Goal: Information Seeking & Learning: Find specific page/section

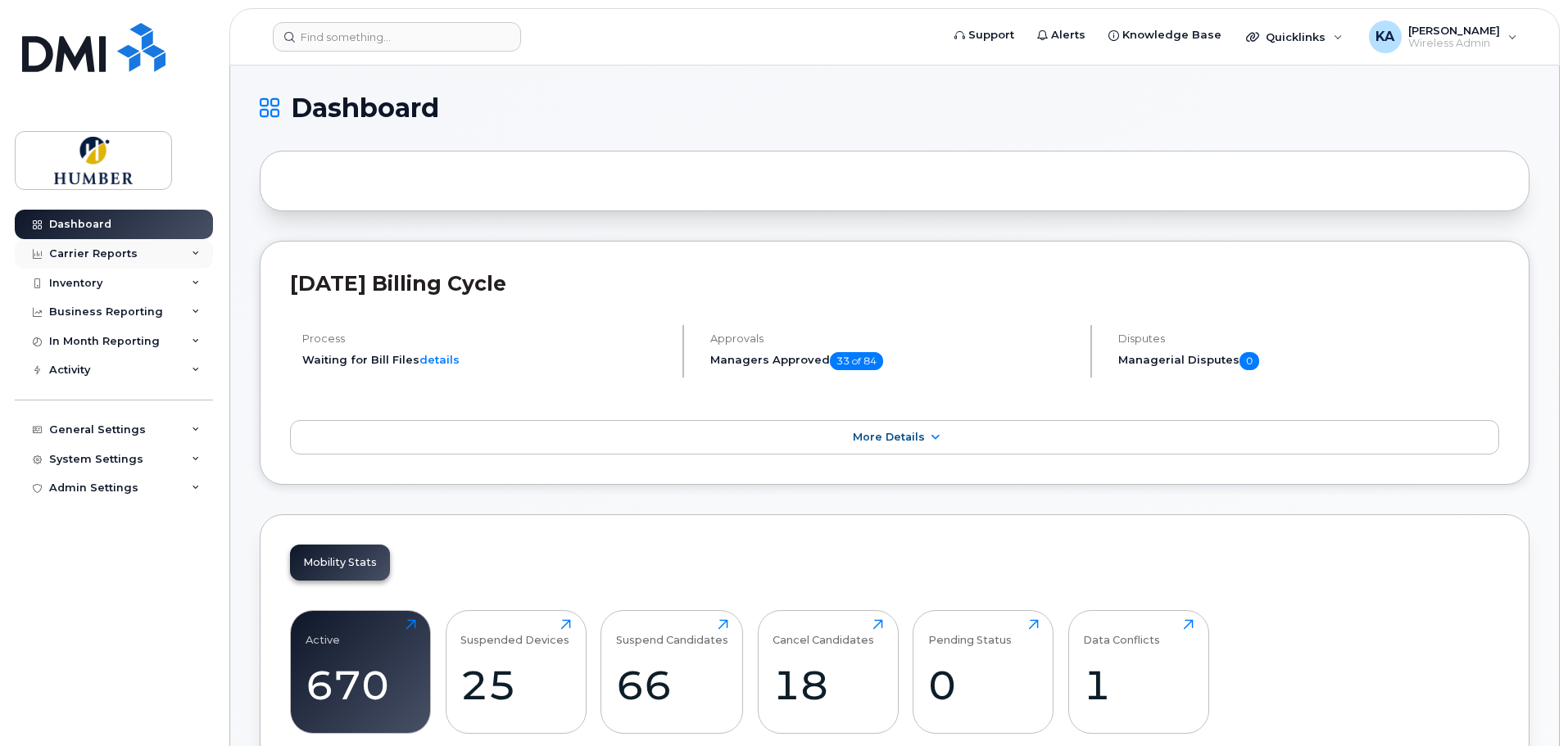
click at [116, 256] on div "Carrier Reports" at bounding box center [93, 254] width 88 height 13
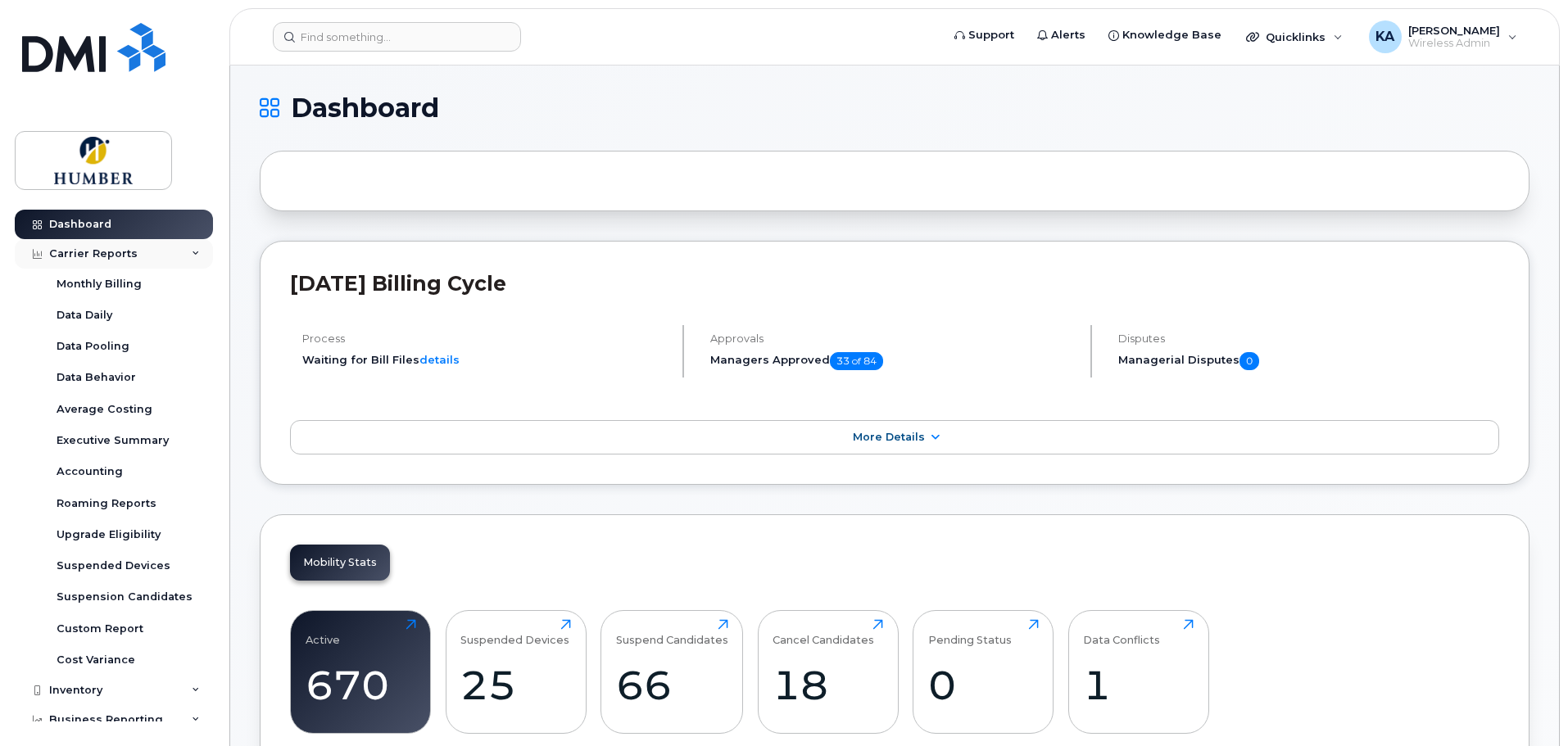
click at [116, 256] on div "Carrier Reports" at bounding box center [93, 254] width 88 height 13
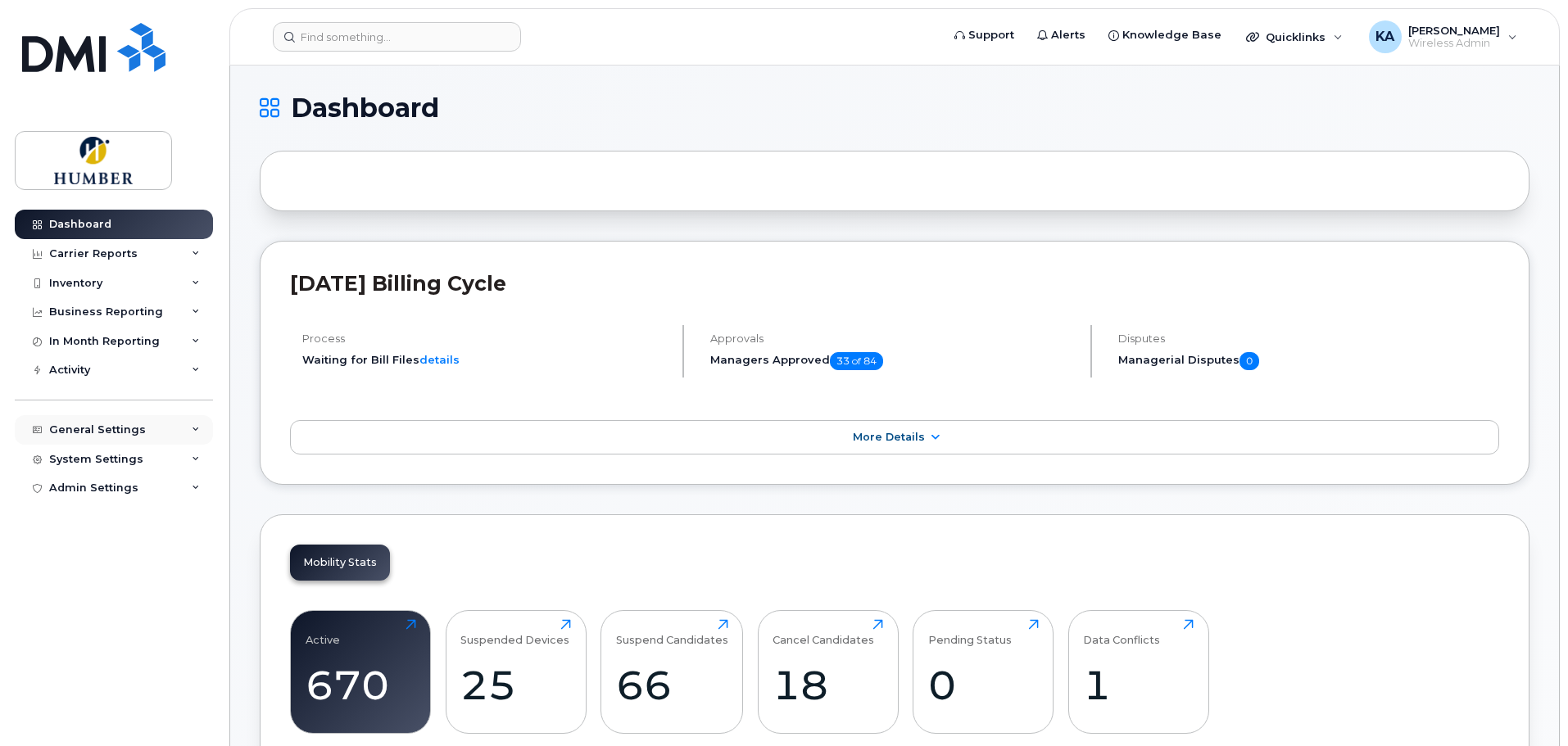
click at [139, 425] on div "General Settings" at bounding box center [97, 430] width 96 height 13
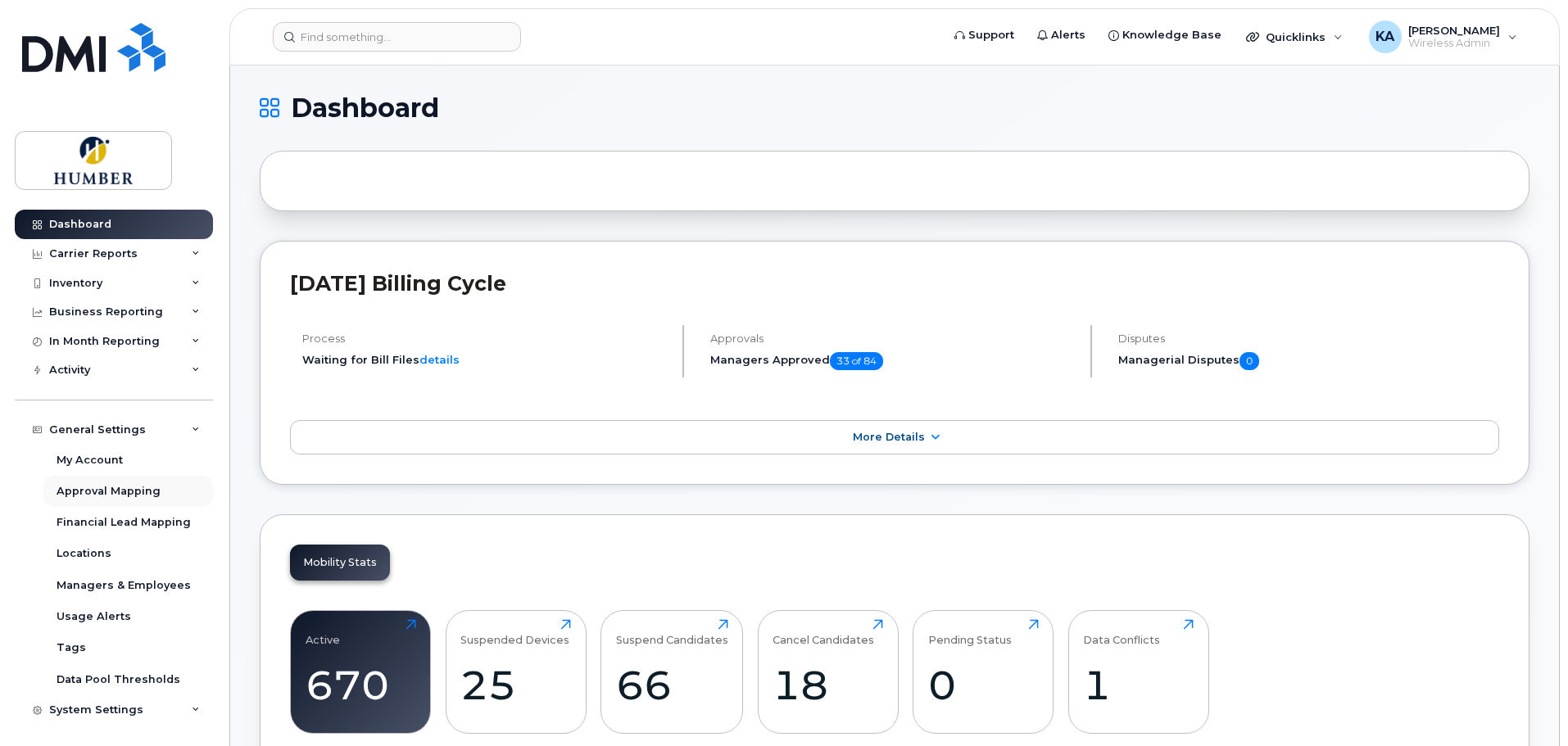
scroll to position [31, 0]
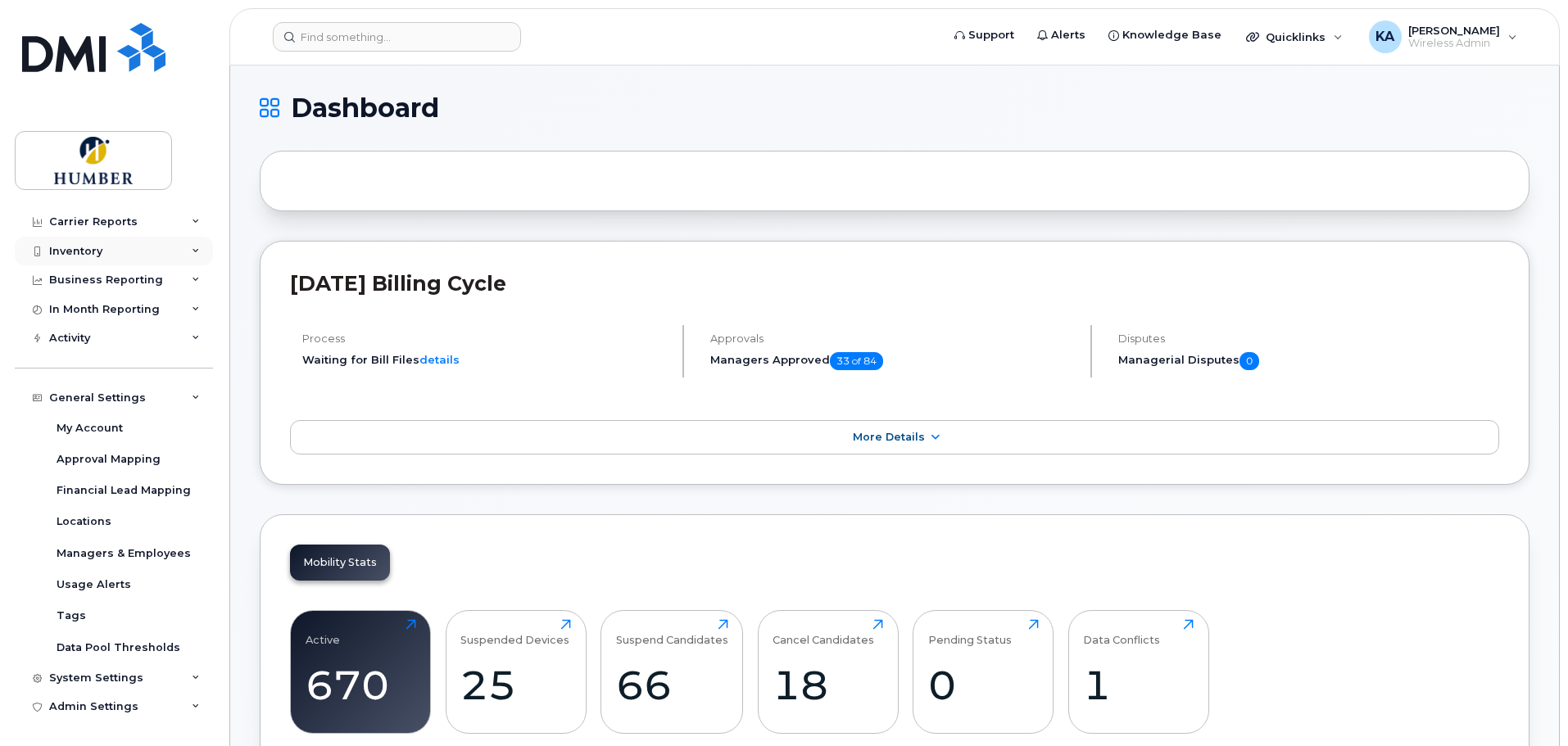
click at [118, 258] on div "Inventory" at bounding box center [114, 252] width 199 height 29
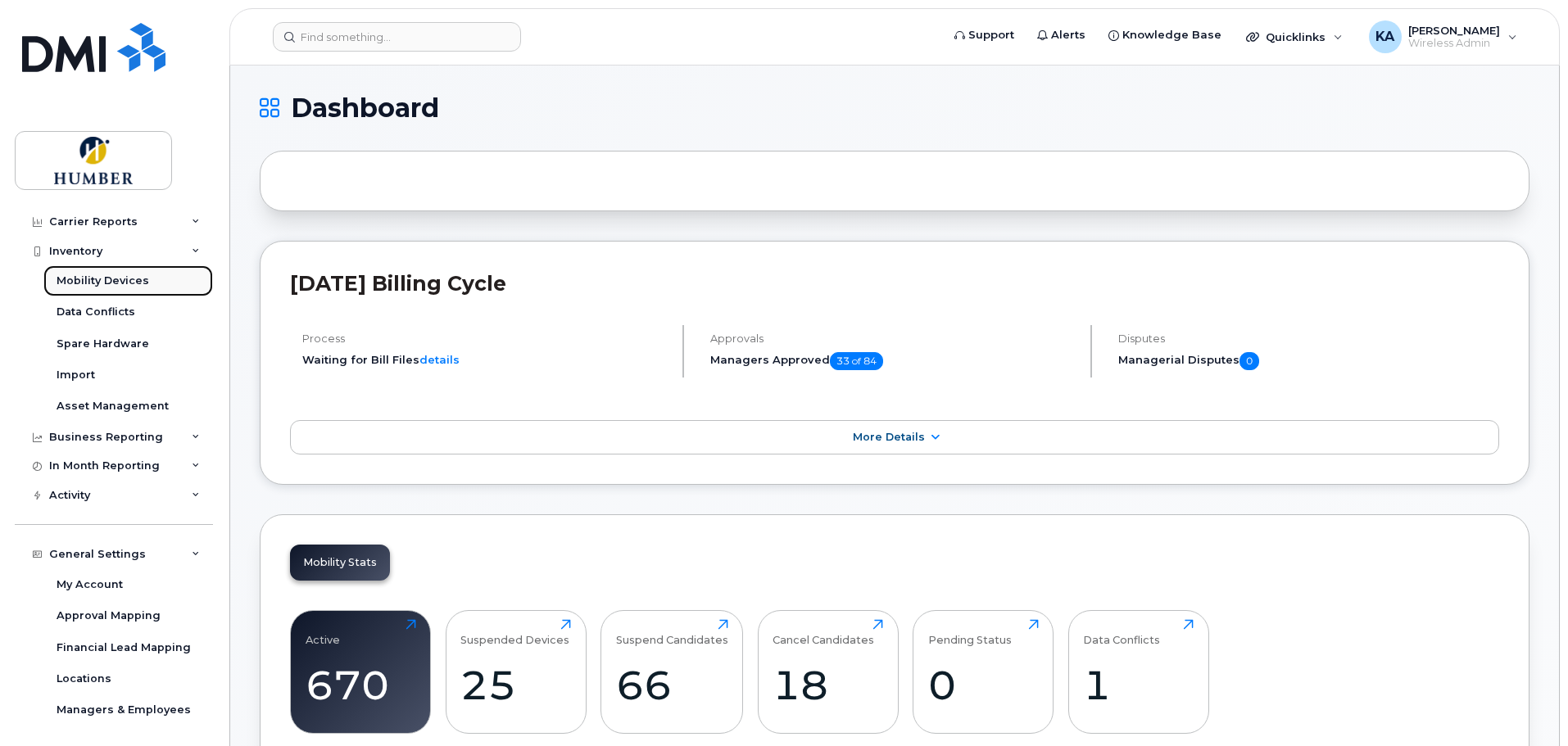
click at [127, 277] on div "Mobility Devices" at bounding box center [102, 280] width 92 height 15
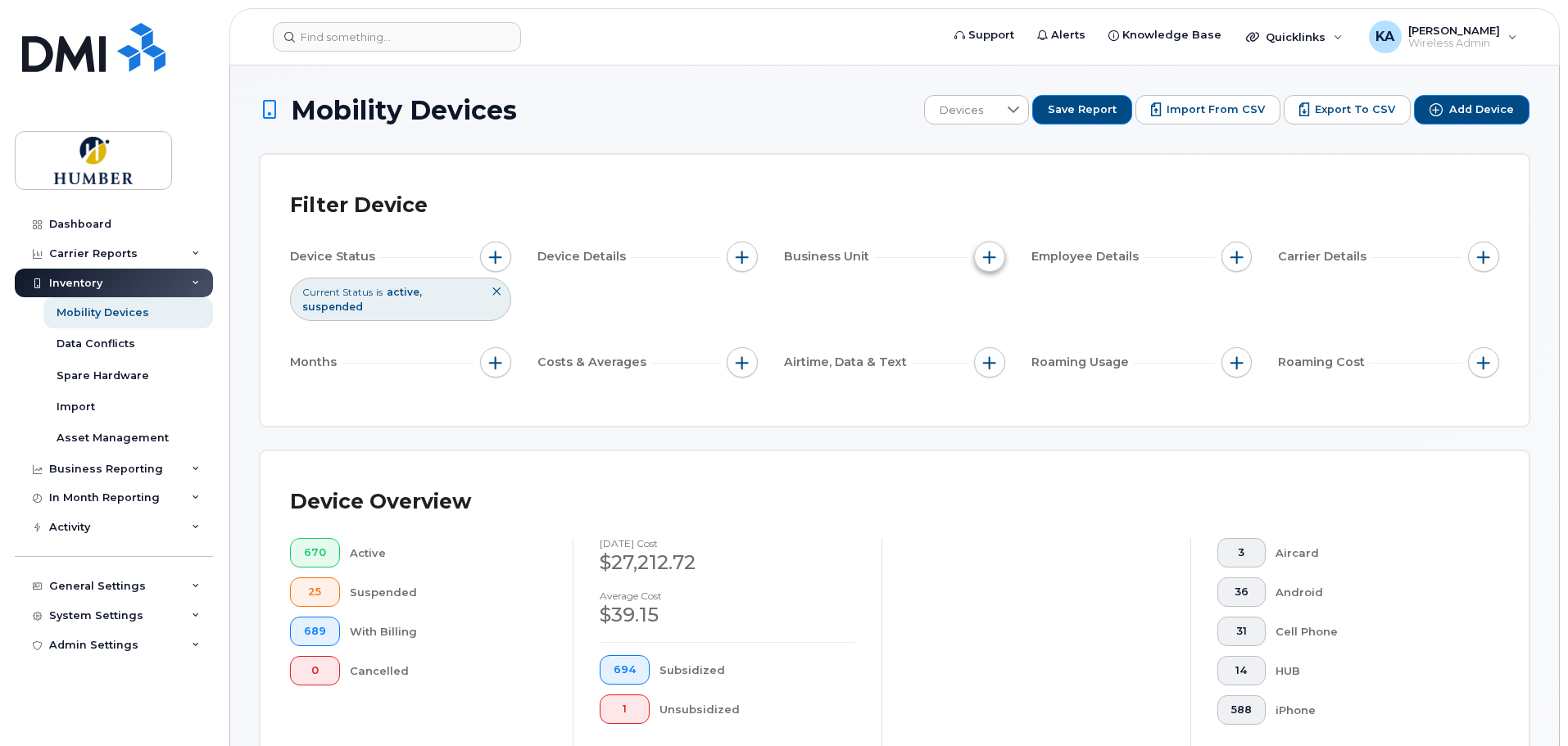
click at [995, 258] on span "button" at bounding box center [989, 257] width 13 height 13
click at [990, 332] on input "Department" at bounding box center [993, 332] width 13 height 13
checkbox input "true"
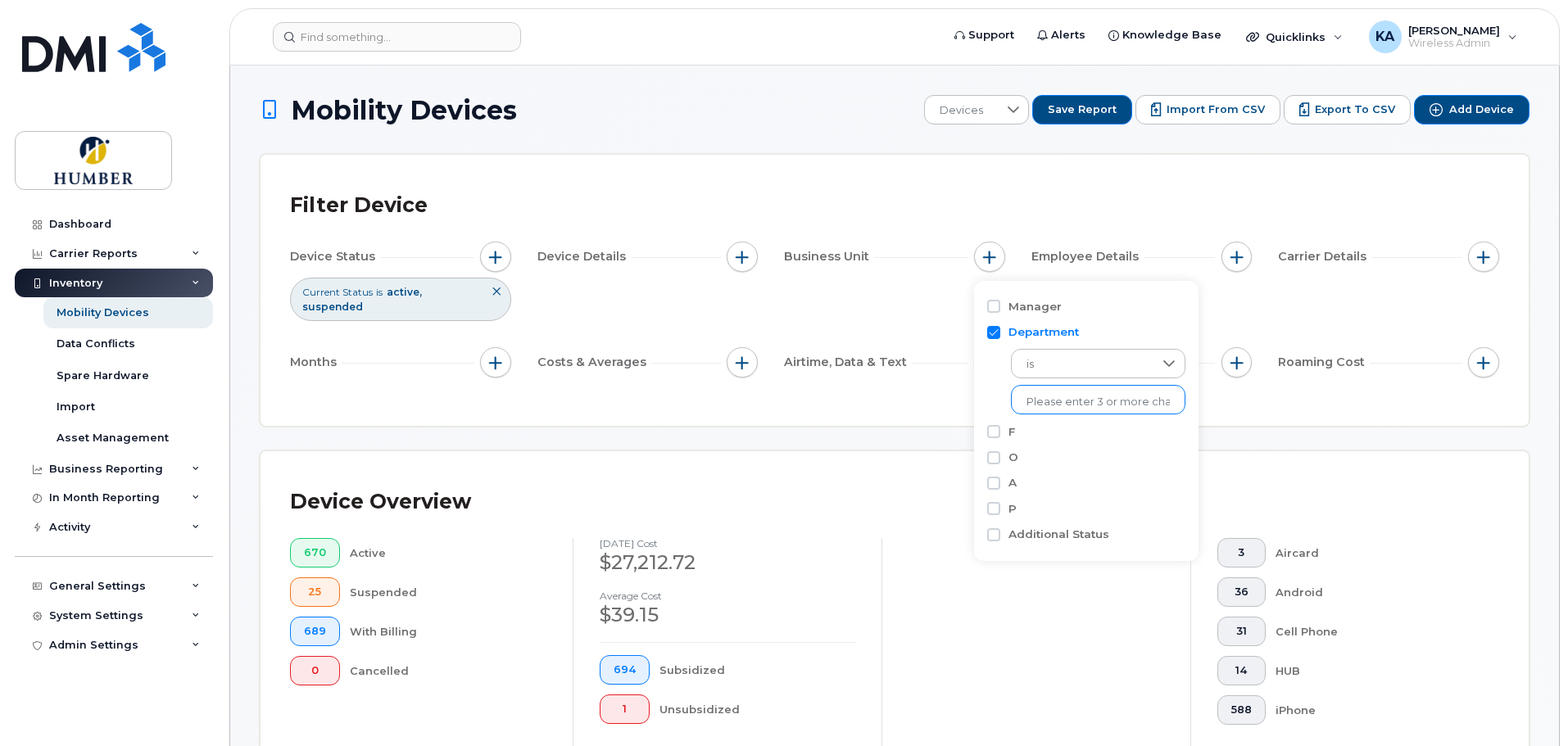
click at [1038, 405] on input "text" at bounding box center [1098, 402] width 144 height 15
type input "fin"
click at [1062, 433] on li "- Finance - Planning" at bounding box center [1205, 435] width 390 height 30
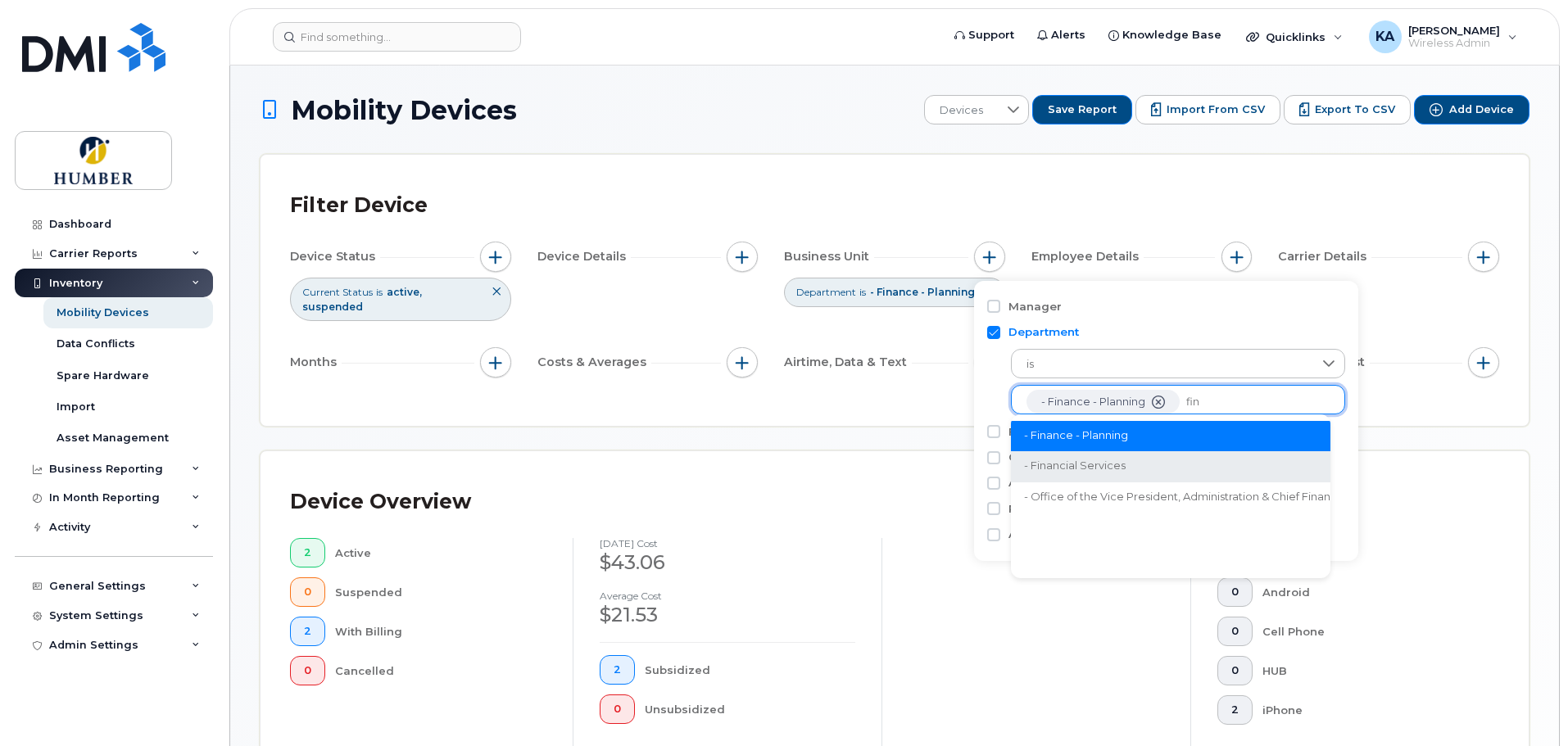
type input "fin"
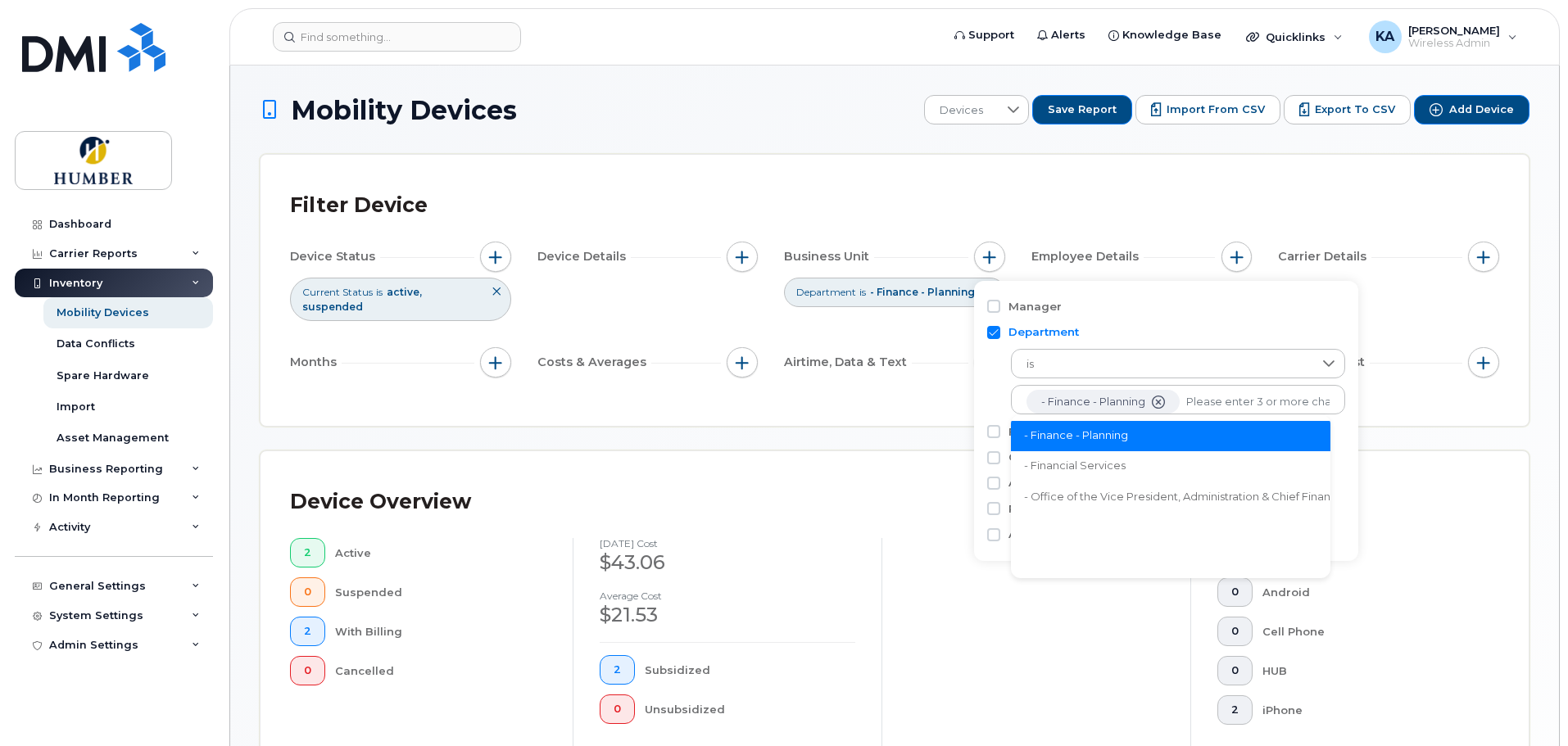
click at [1132, 465] on li "- Financial Services" at bounding box center [1205, 466] width 390 height 30
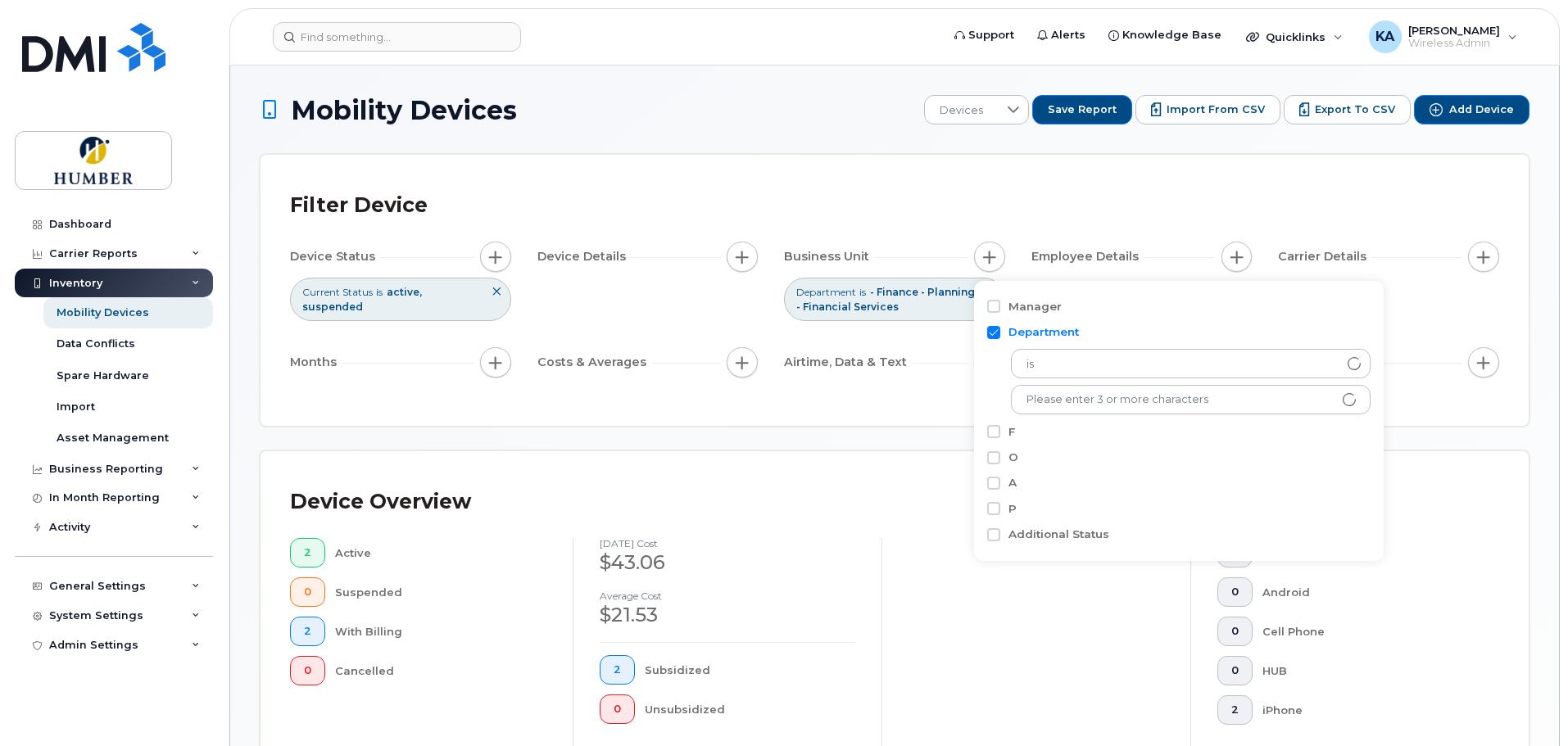
click at [917, 408] on div "Filter Device Device Status Current Status is active suspended Device Details B…" at bounding box center [895, 290] width 1268 height 271
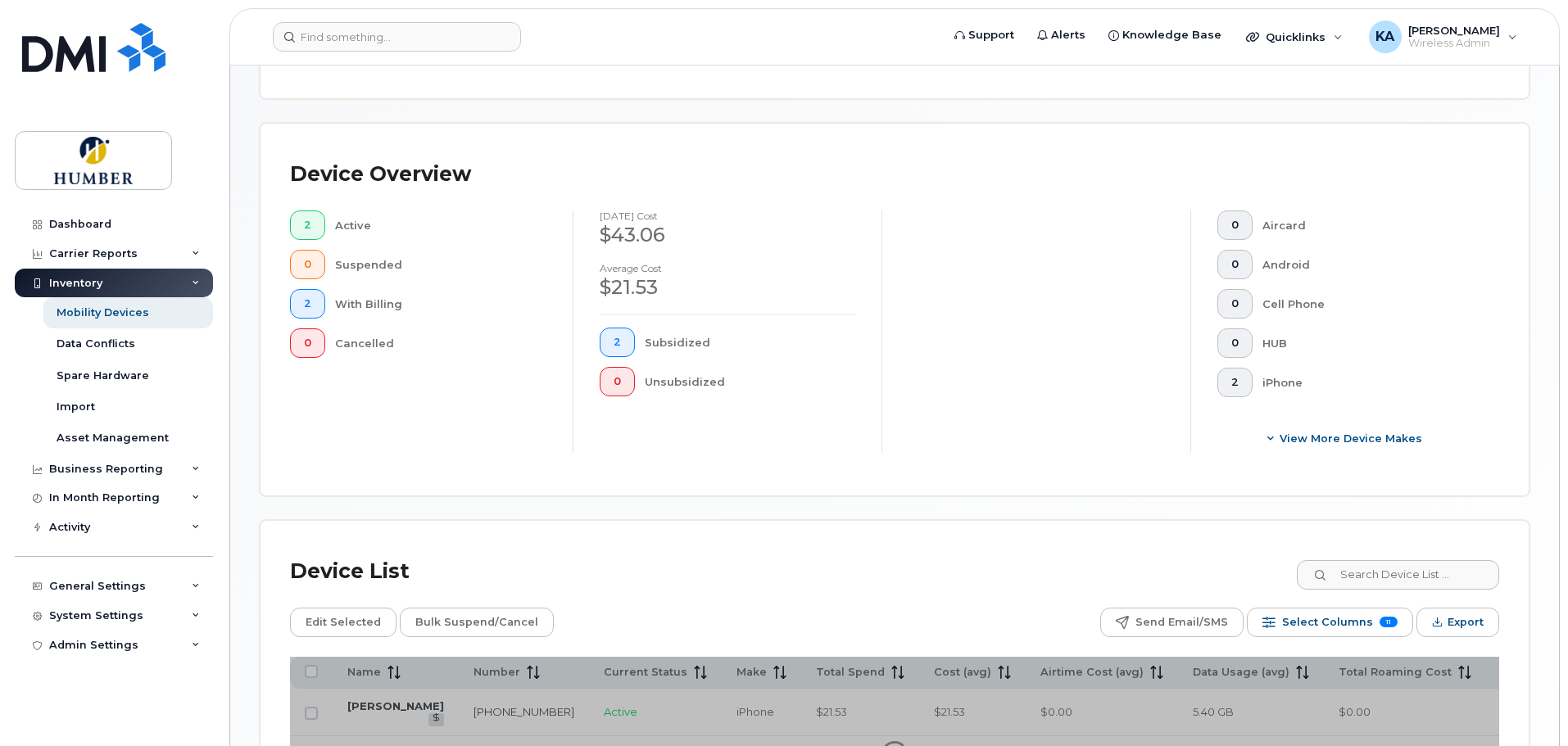
scroll to position [533, 0]
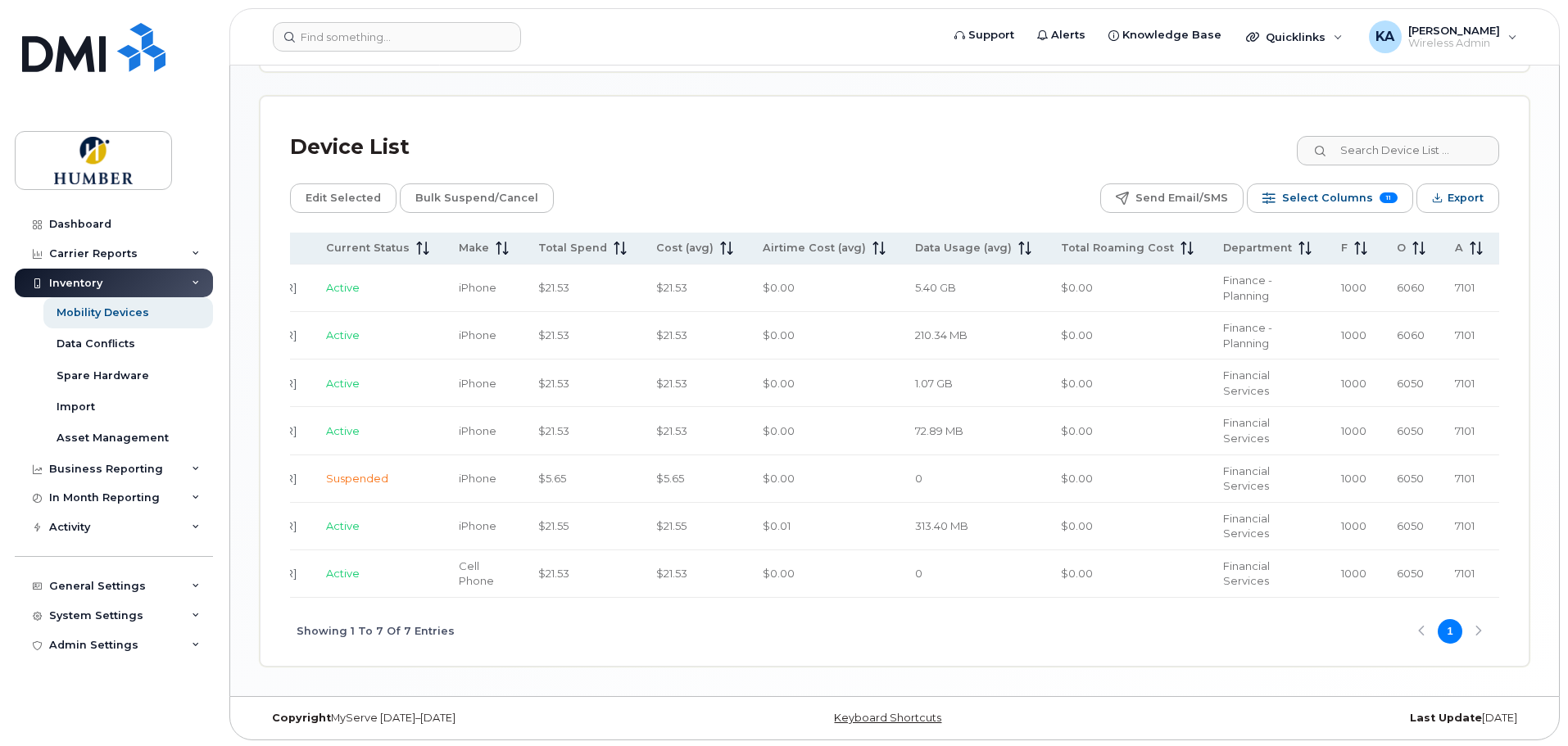
scroll to position [0, 280]
click at [1221, 395] on span "Financial Services" at bounding box center [1244, 382] width 46 height 29
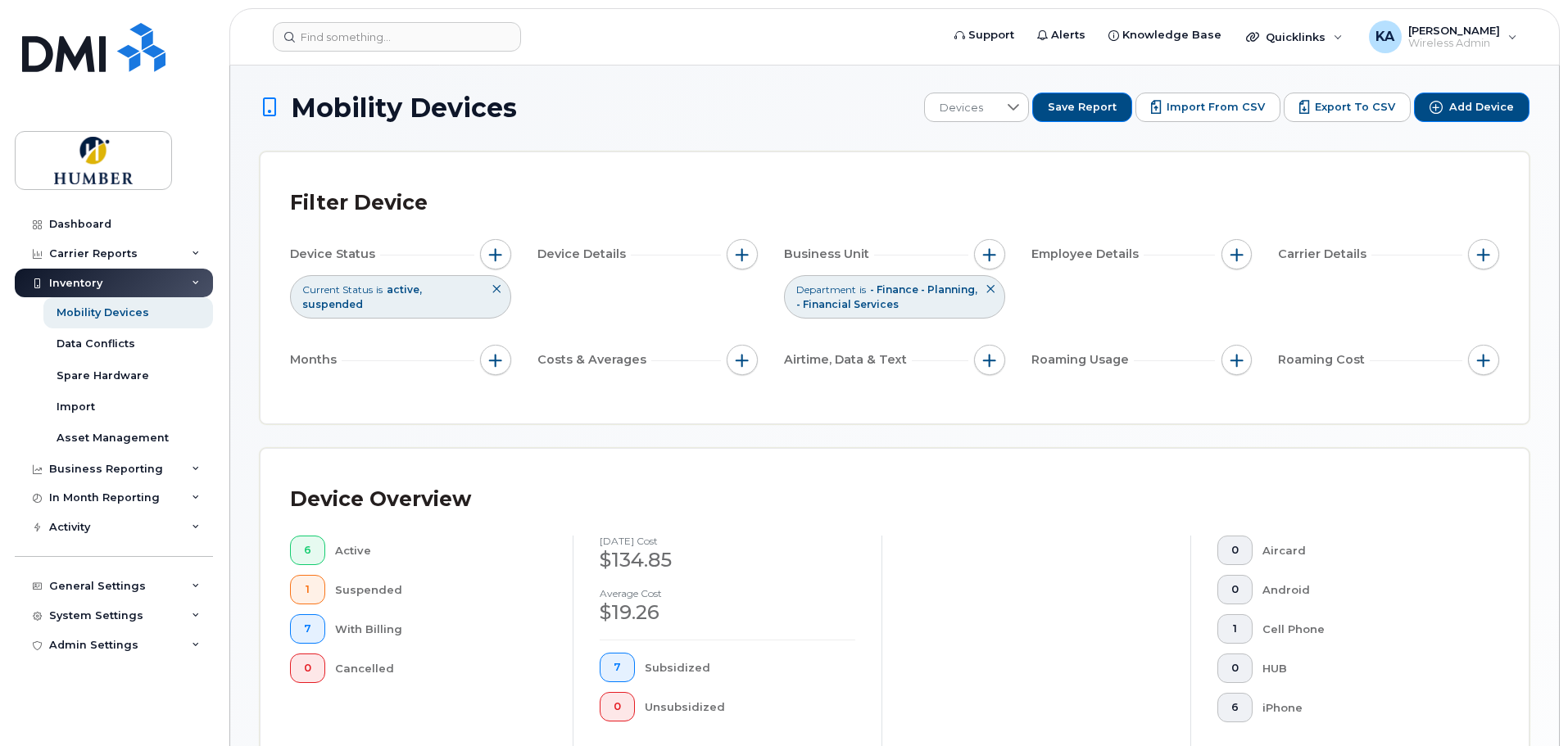
scroll to position [0, 0]
